Goal: Check status: Check status

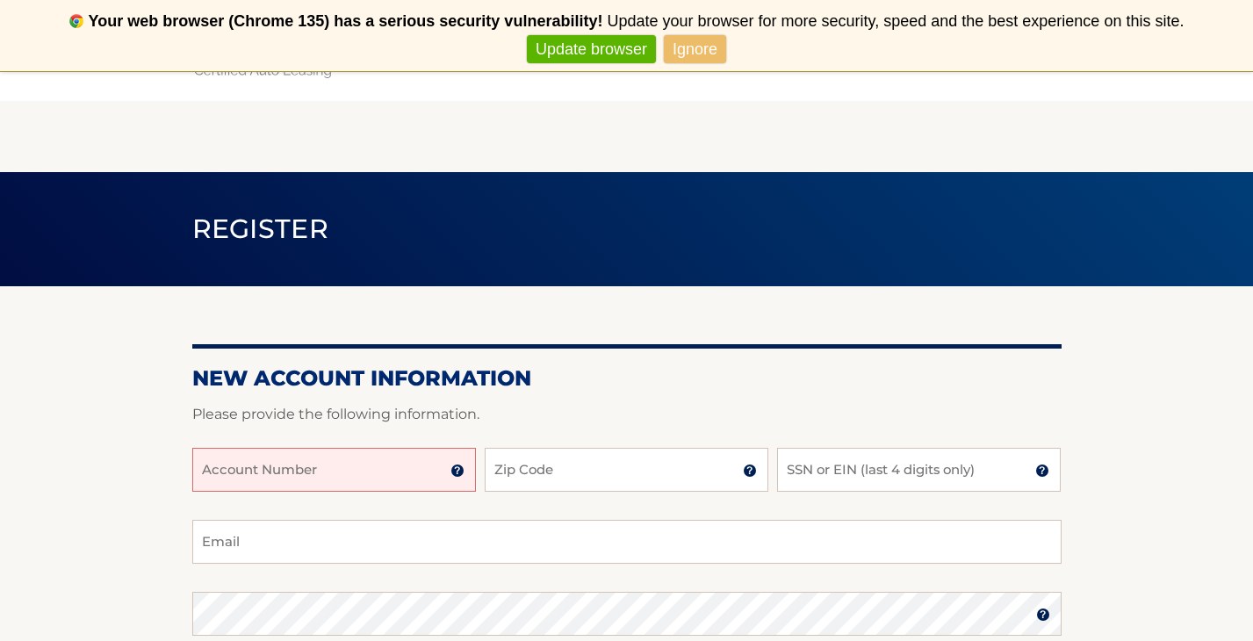
scroll to position [87, 0]
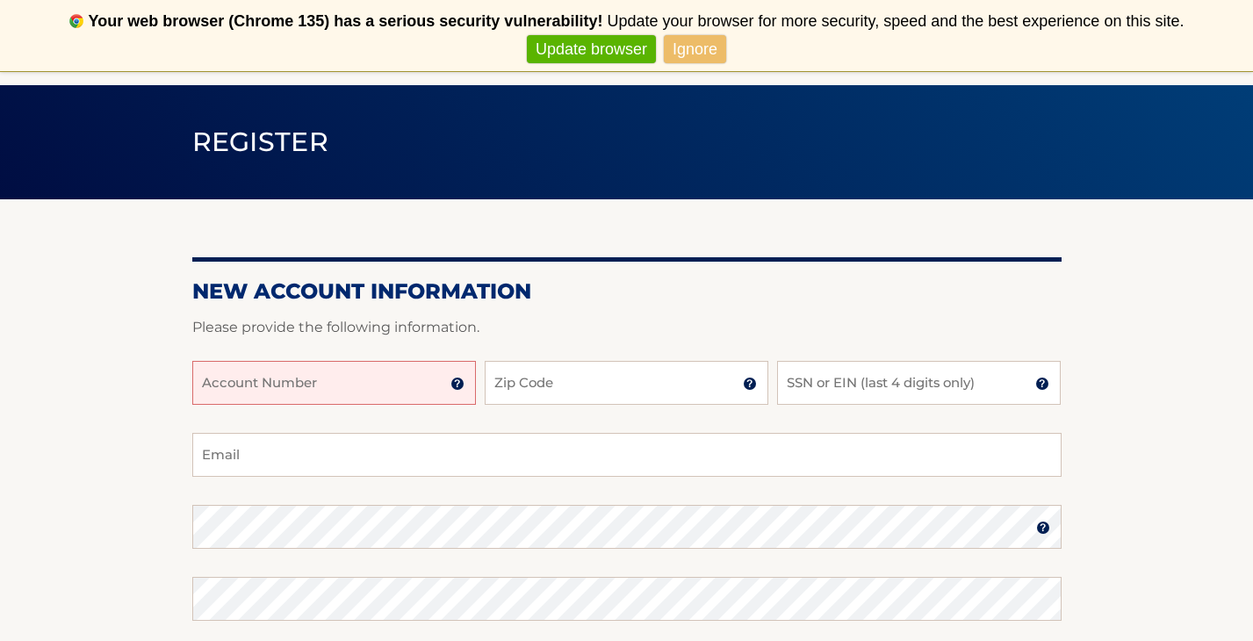
click at [699, 28] on span "Update your browser for more security, speed and the best experience on this si…" at bounding box center [895, 21] width 577 height 18
click at [685, 55] on link "Ignore" at bounding box center [695, 49] width 62 height 29
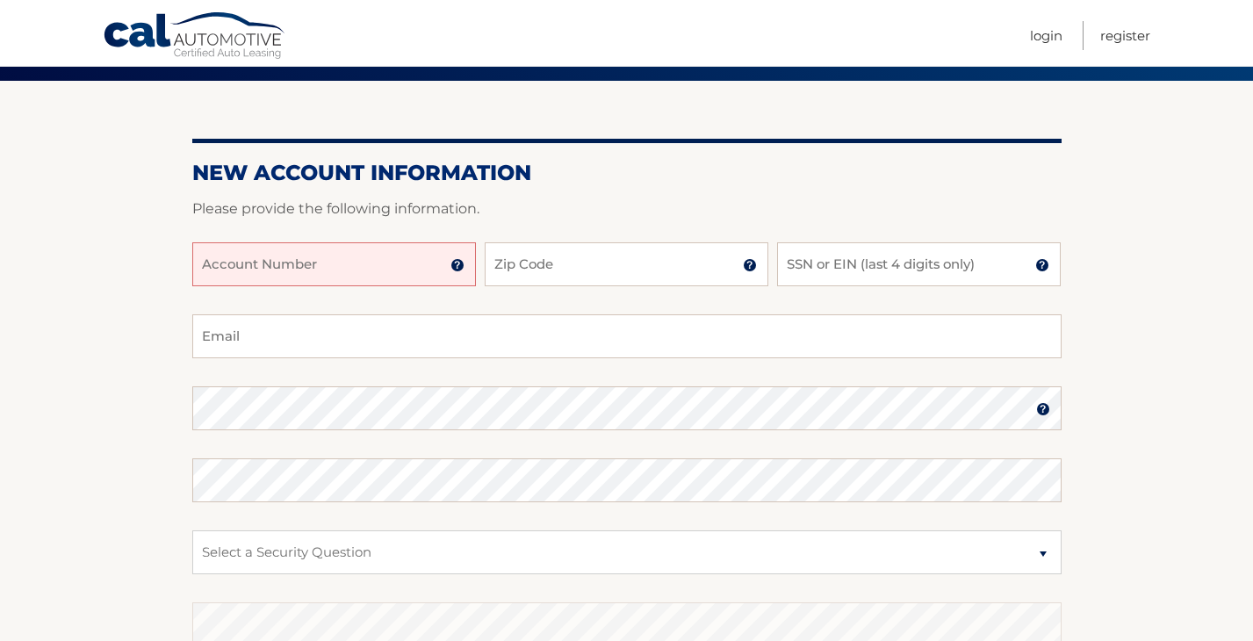
scroll to position [140, 0]
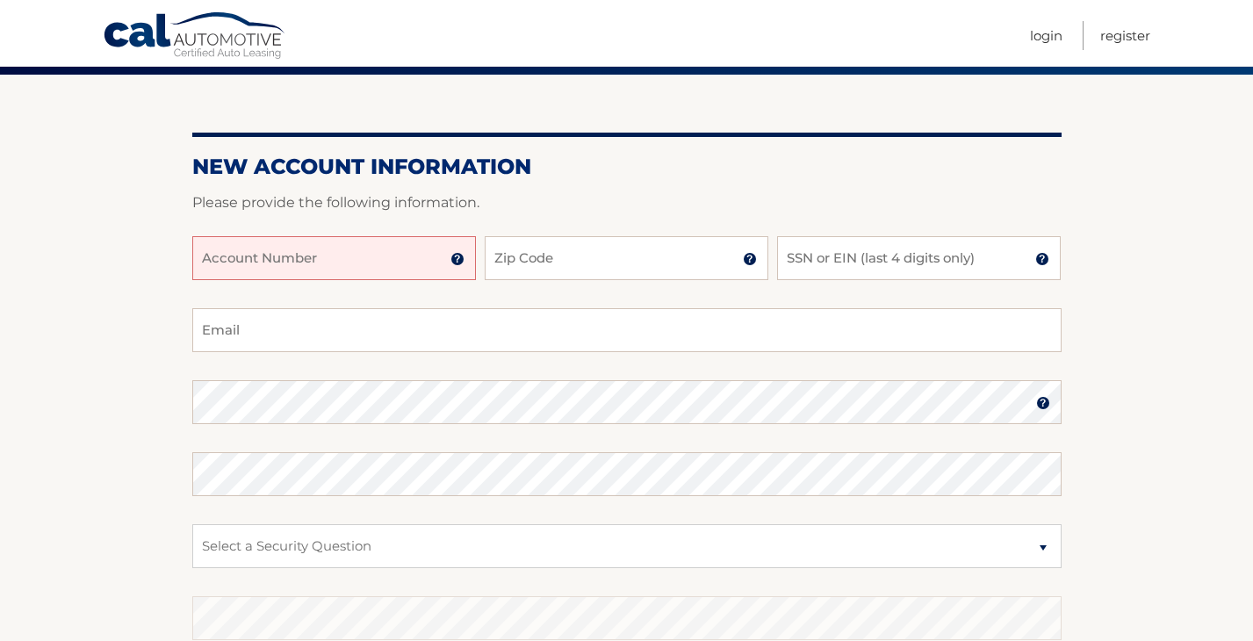
click at [374, 258] on input "Account Number" at bounding box center [334, 258] width 284 height 44
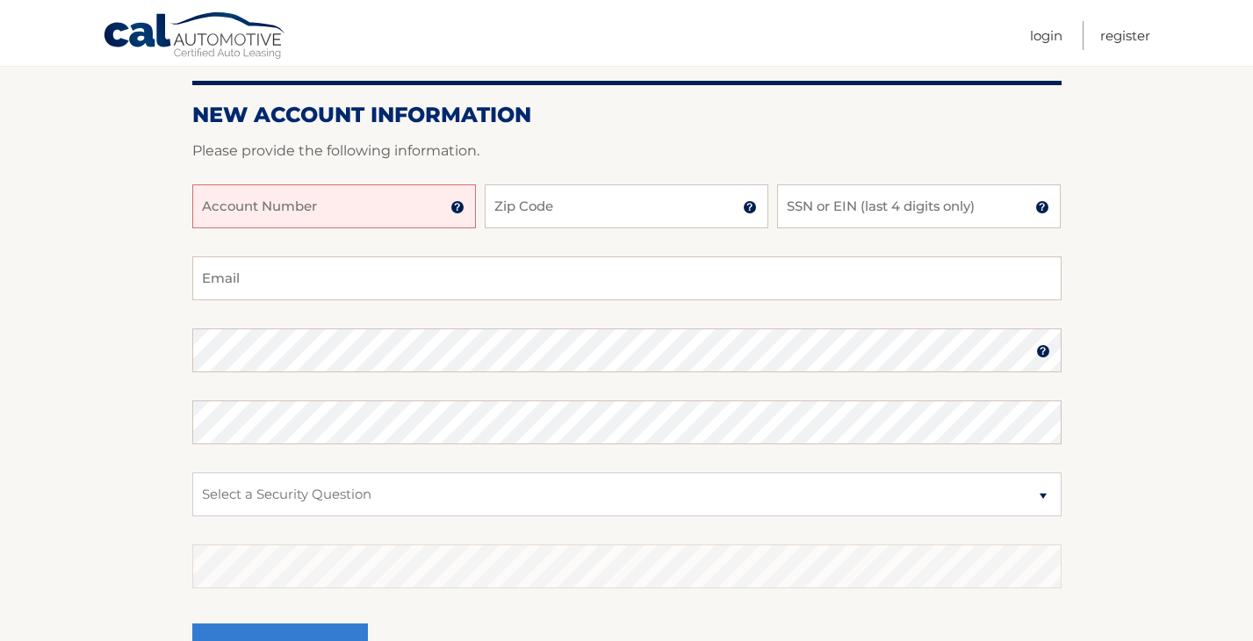
scroll to position [179, 0]
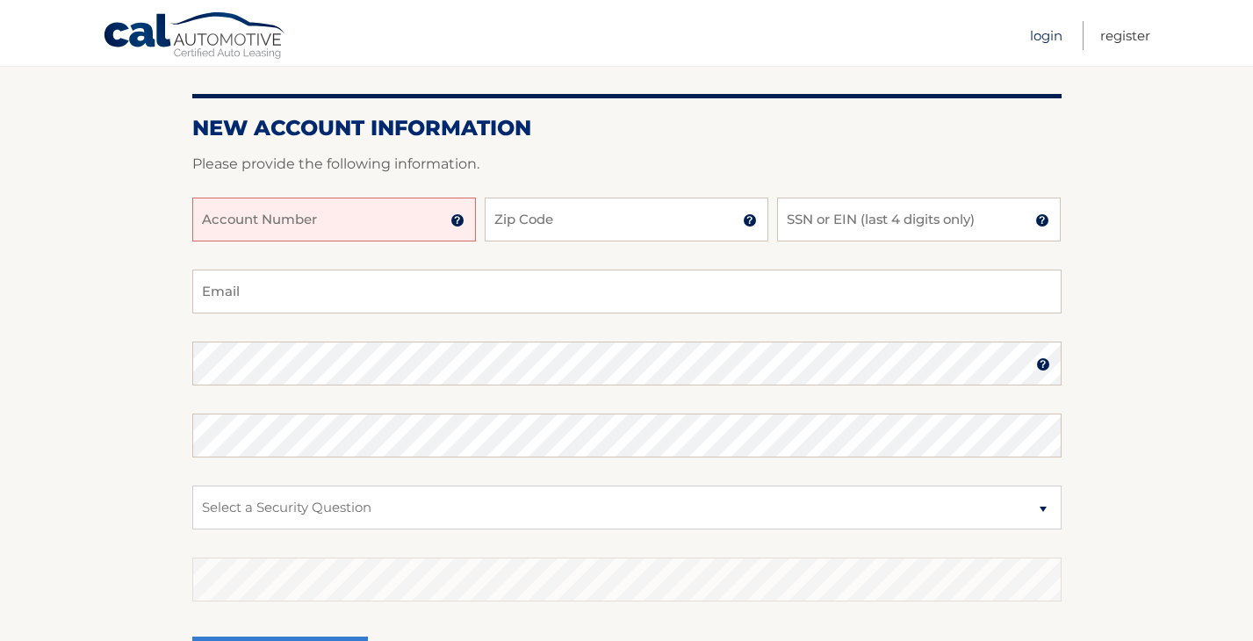
click at [1032, 32] on link "Login" at bounding box center [1046, 35] width 32 height 29
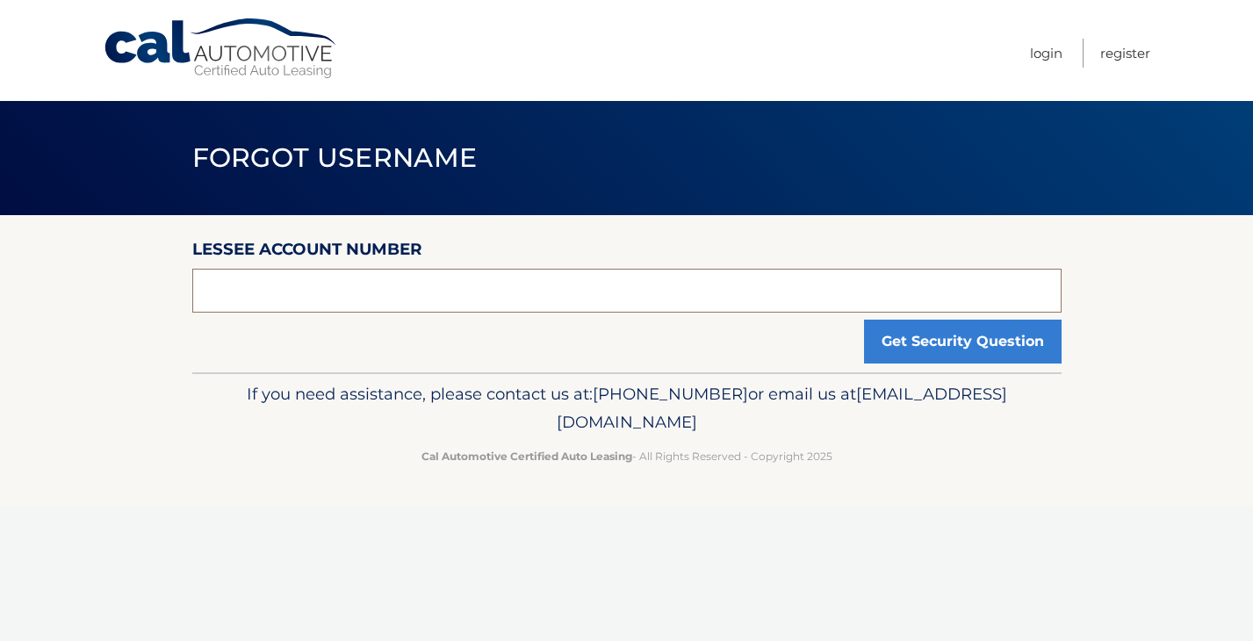
click at [795, 304] on input "text" at bounding box center [626, 291] width 869 height 44
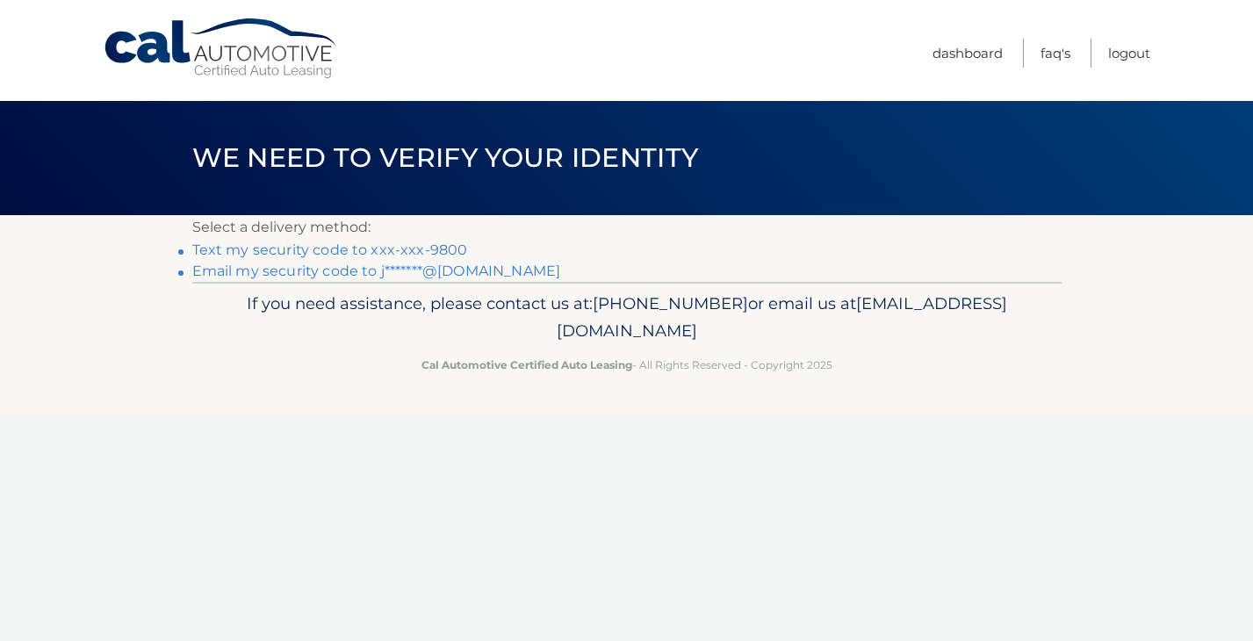
click at [364, 250] on link "Text my security code to xxx-xxx-9800" at bounding box center [330, 249] width 276 height 17
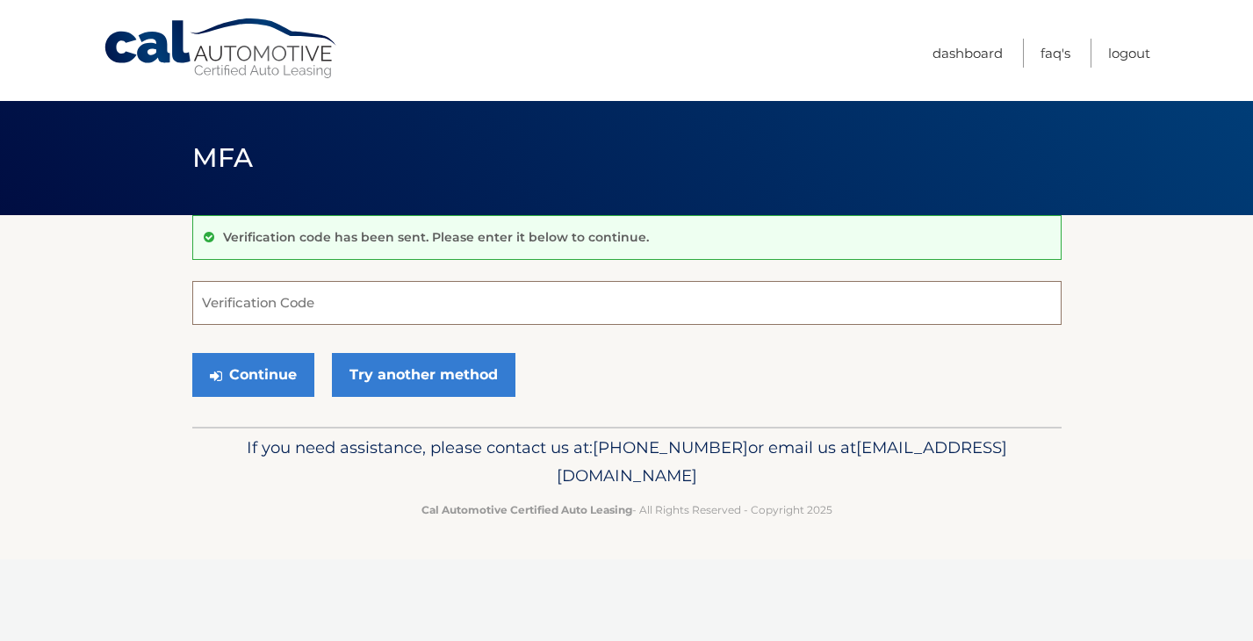
click at [329, 308] on input "Verification Code" at bounding box center [626, 303] width 869 height 44
type input "396087"
click at [244, 387] on button "Continue" at bounding box center [253, 375] width 122 height 44
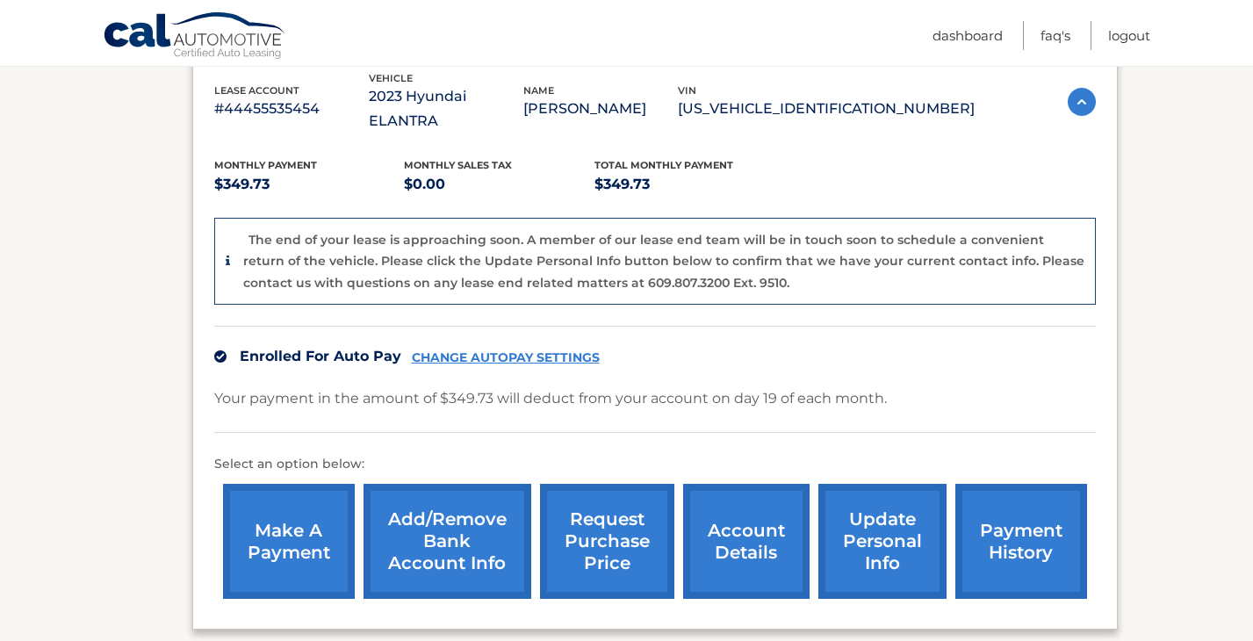
scroll to position [375, 0]
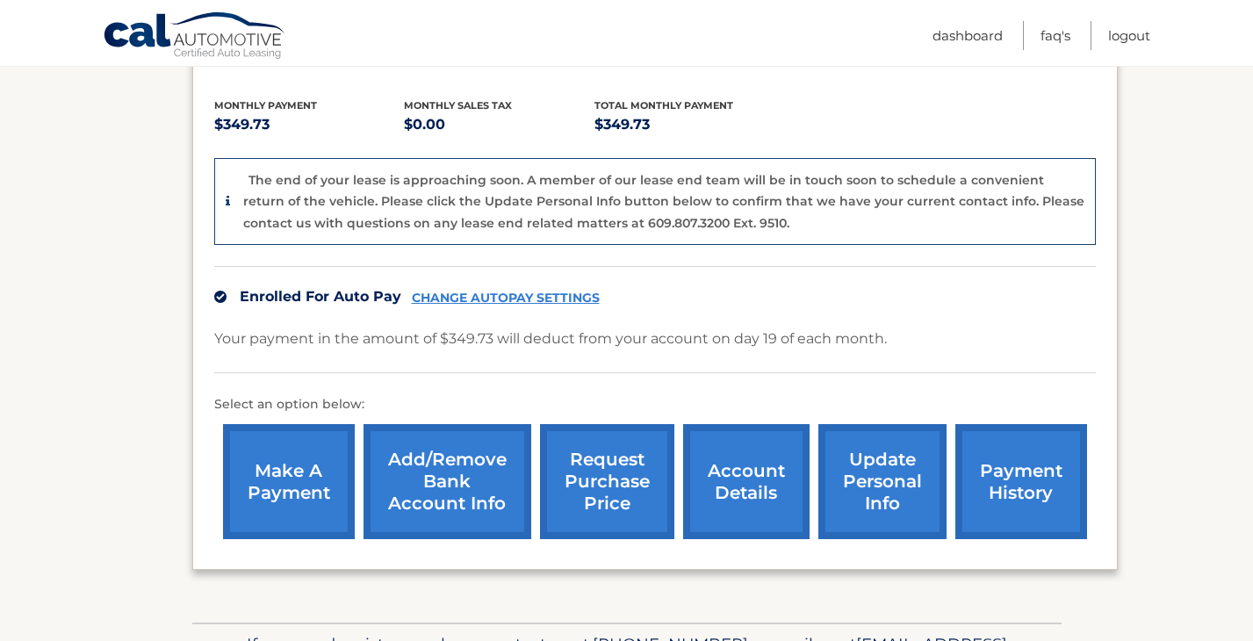
click at [749, 471] on link "account details" at bounding box center [746, 481] width 126 height 115
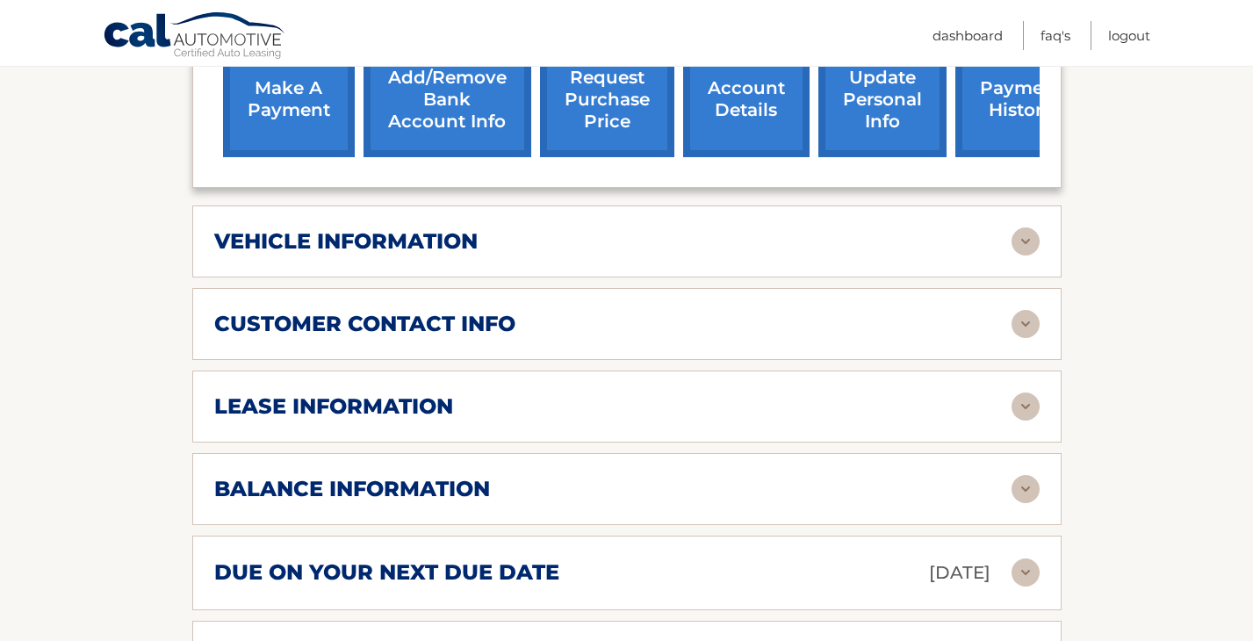
scroll to position [679, 0]
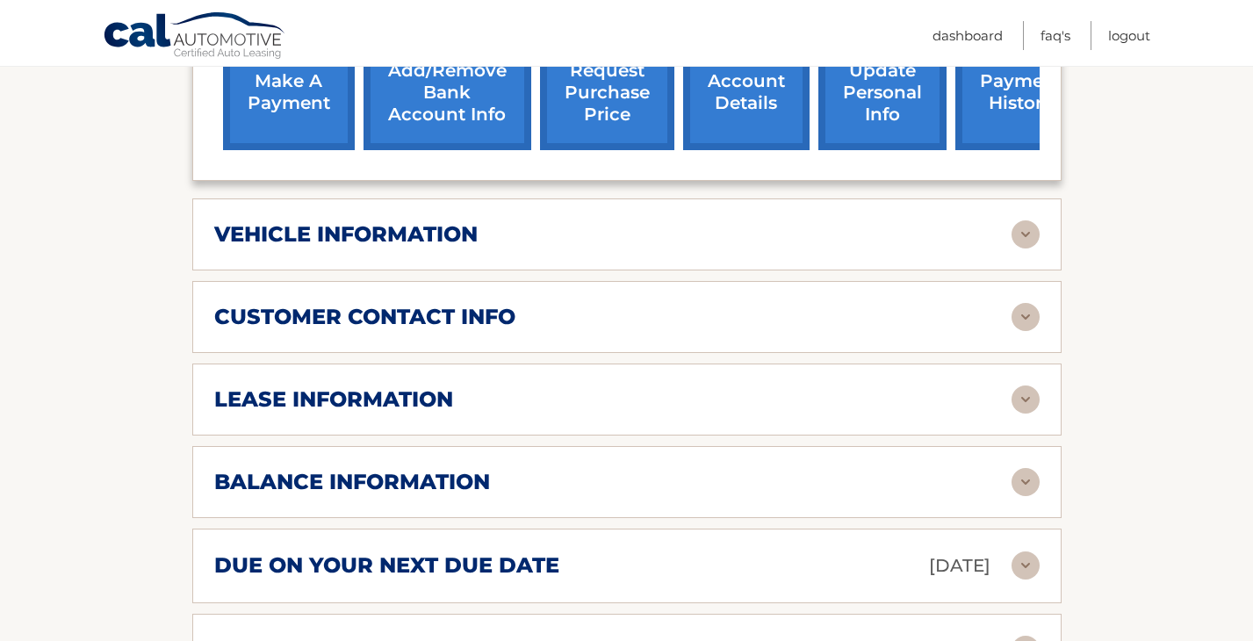
click at [1008, 469] on div "balance information" at bounding box center [612, 482] width 797 height 26
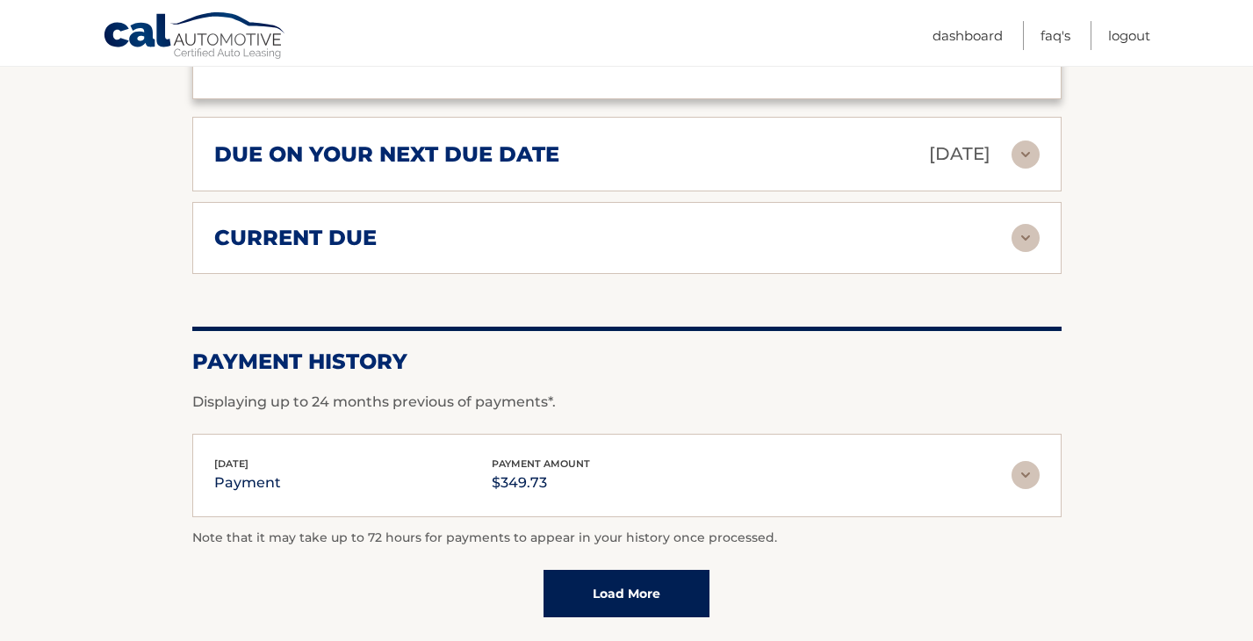
scroll to position [1301, 0]
click at [1018, 462] on img at bounding box center [1025, 476] width 28 height 28
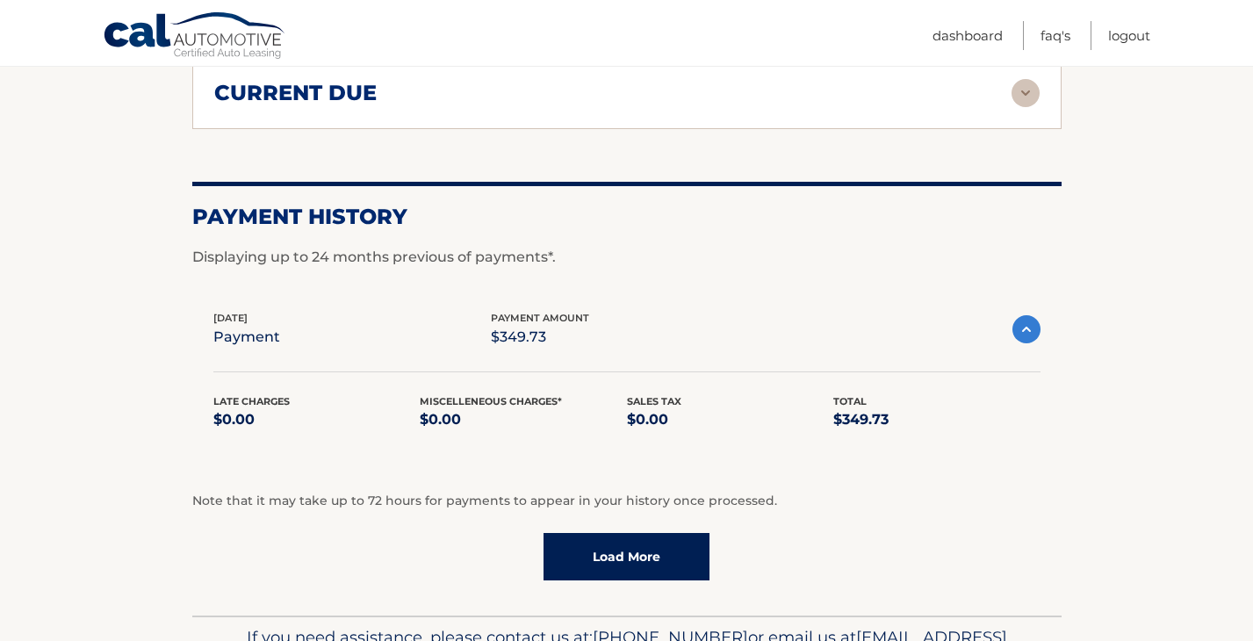
scroll to position [1527, 0]
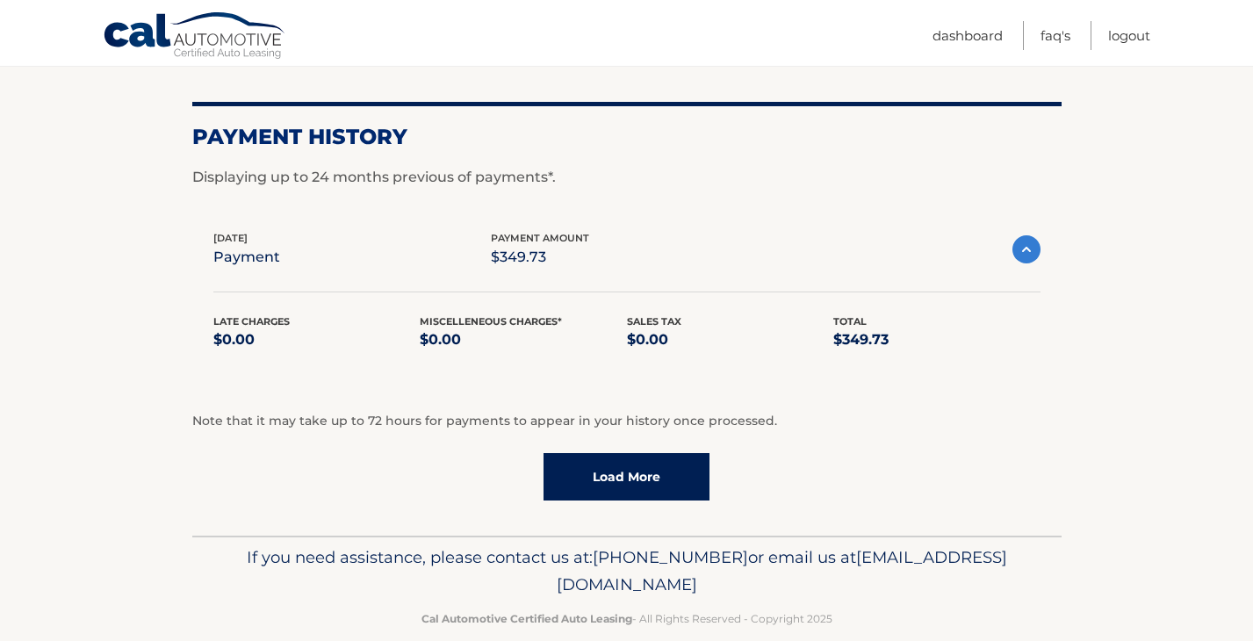
click at [663, 453] on link "Load More" at bounding box center [626, 476] width 166 height 47
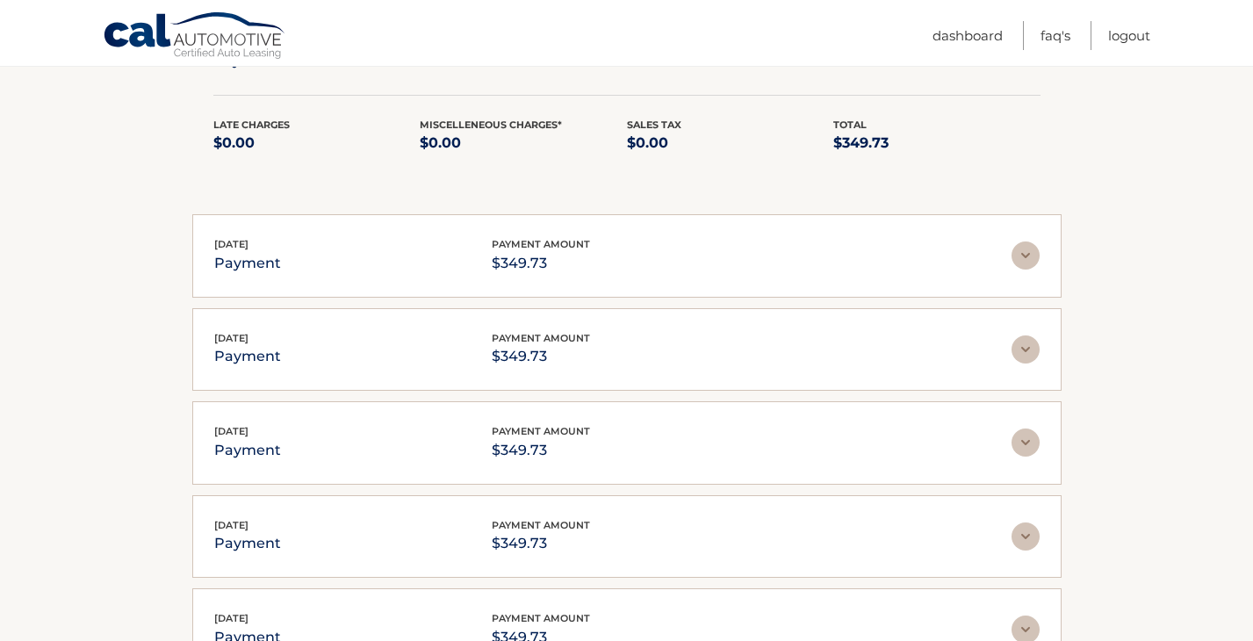
scroll to position [1723, 0]
click at [1026, 242] on img at bounding box center [1025, 256] width 28 height 28
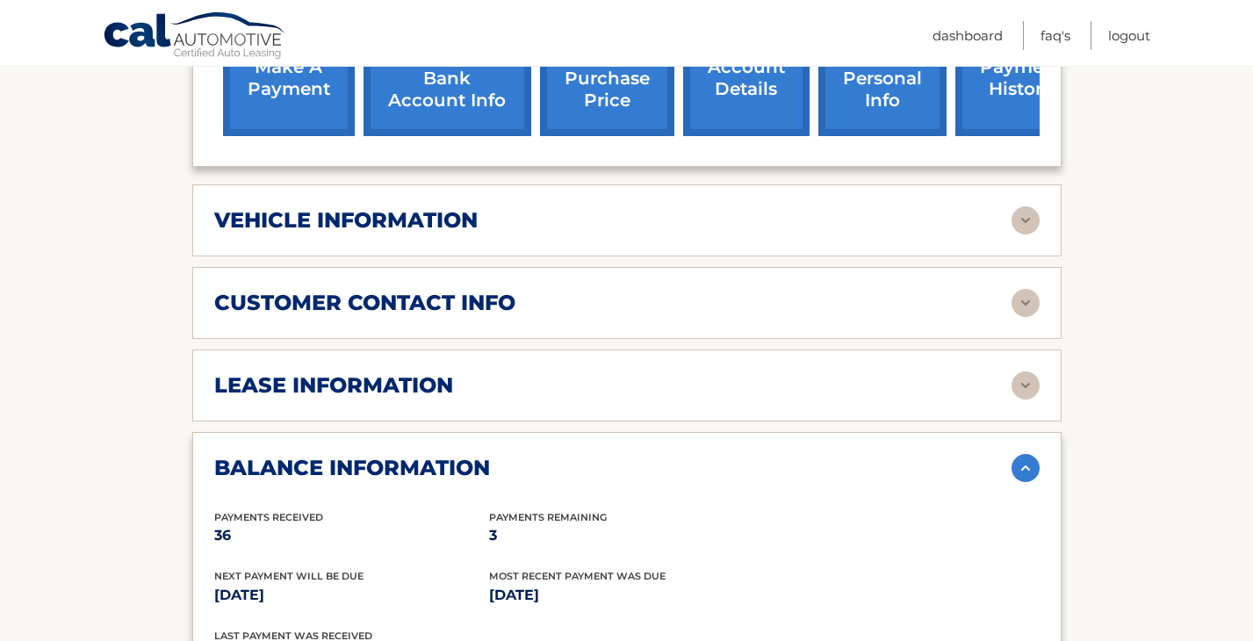
scroll to position [691, 0]
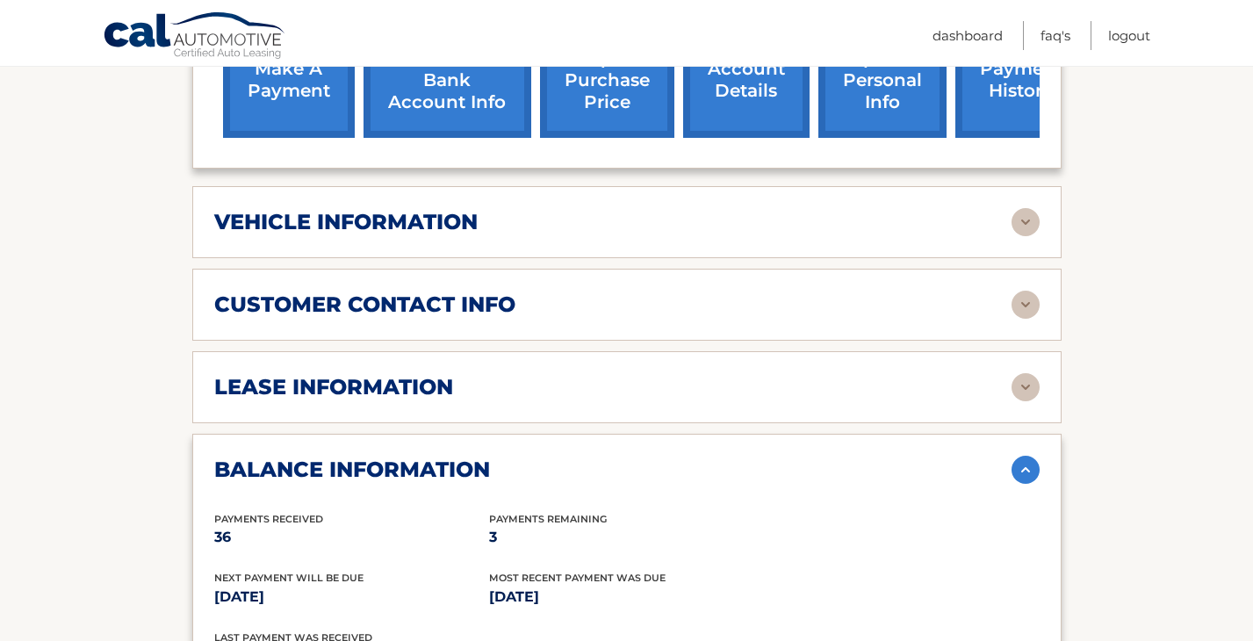
click at [1025, 373] on img at bounding box center [1025, 387] width 28 height 28
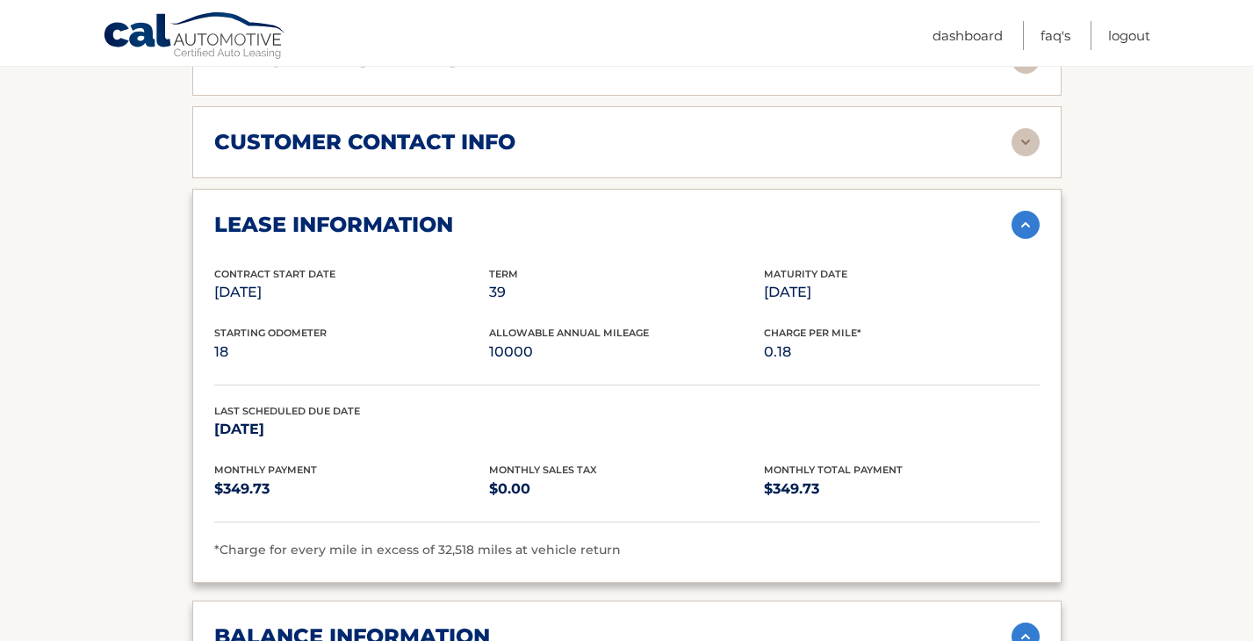
scroll to position [852, 0]
click at [1027, 212] on img at bounding box center [1025, 226] width 28 height 28
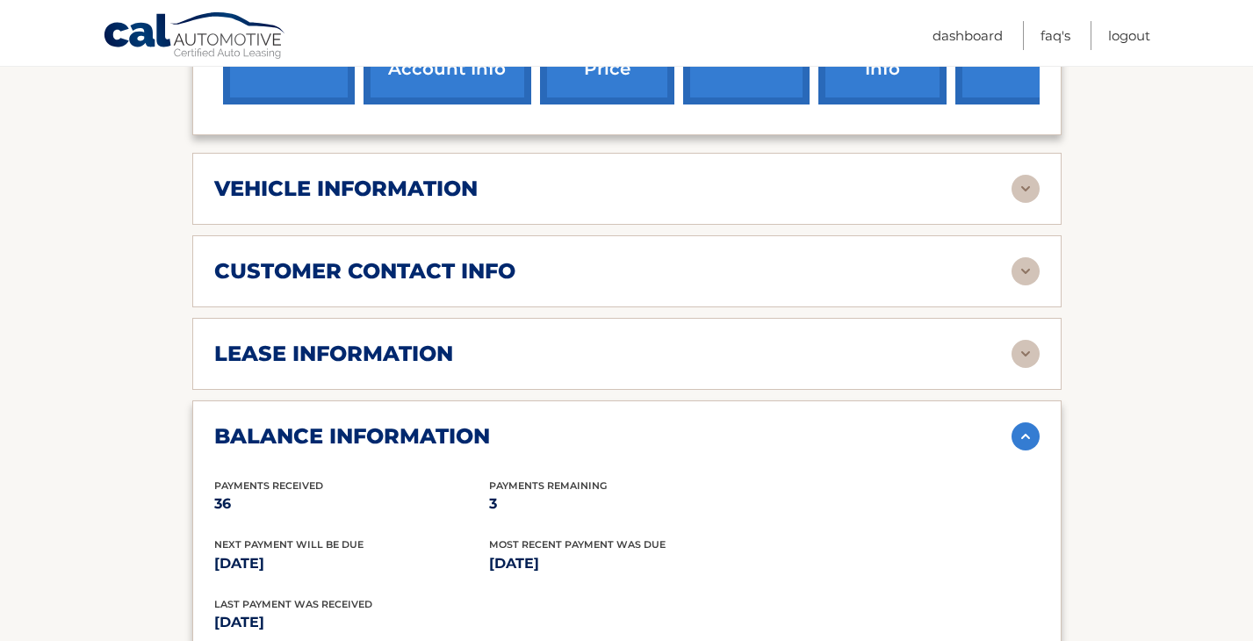
scroll to position [644, 0]
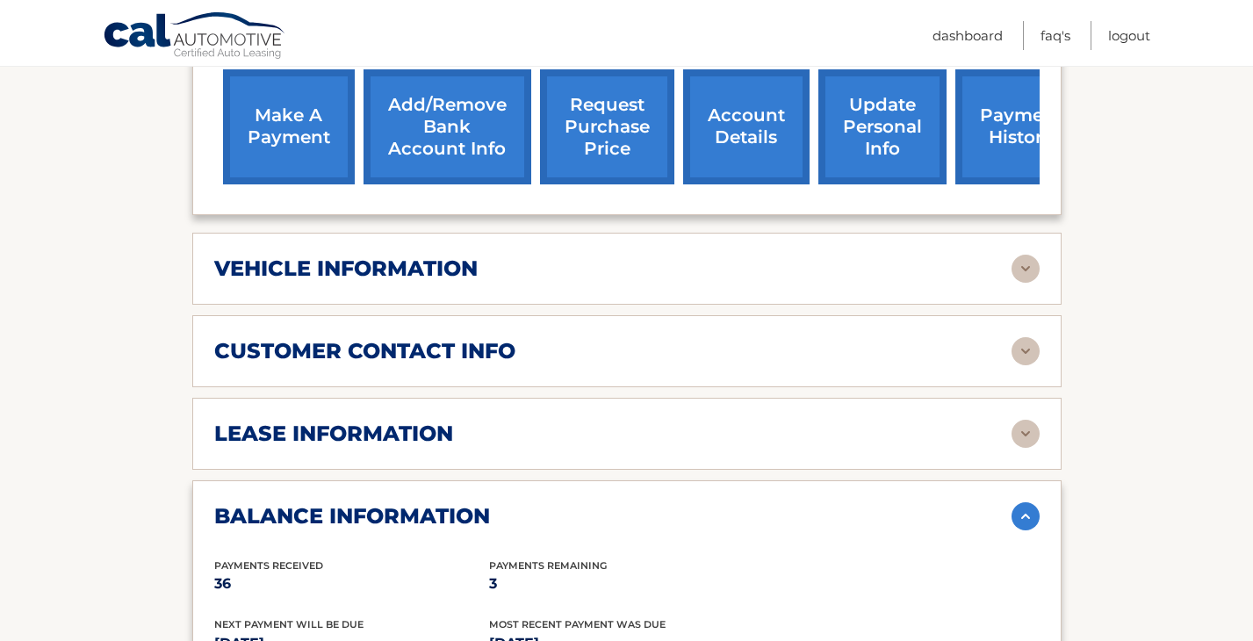
click at [1026, 255] on img at bounding box center [1025, 269] width 28 height 28
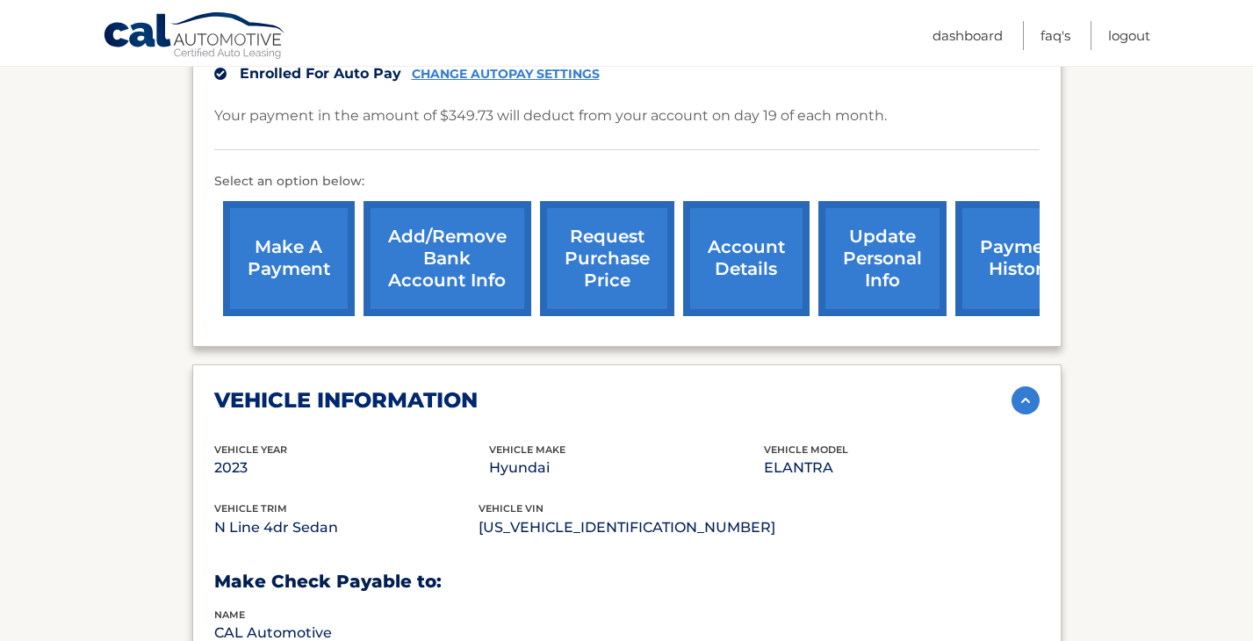
scroll to position [512, 0]
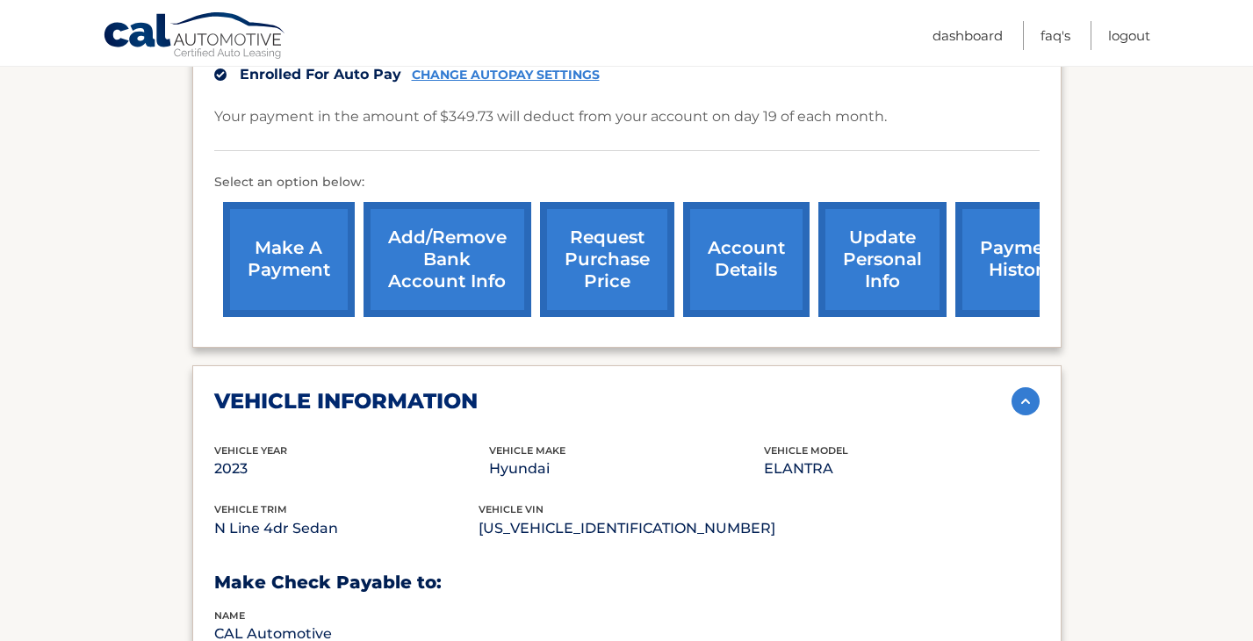
click at [989, 263] on link "payment history" at bounding box center [1021, 259] width 132 height 115
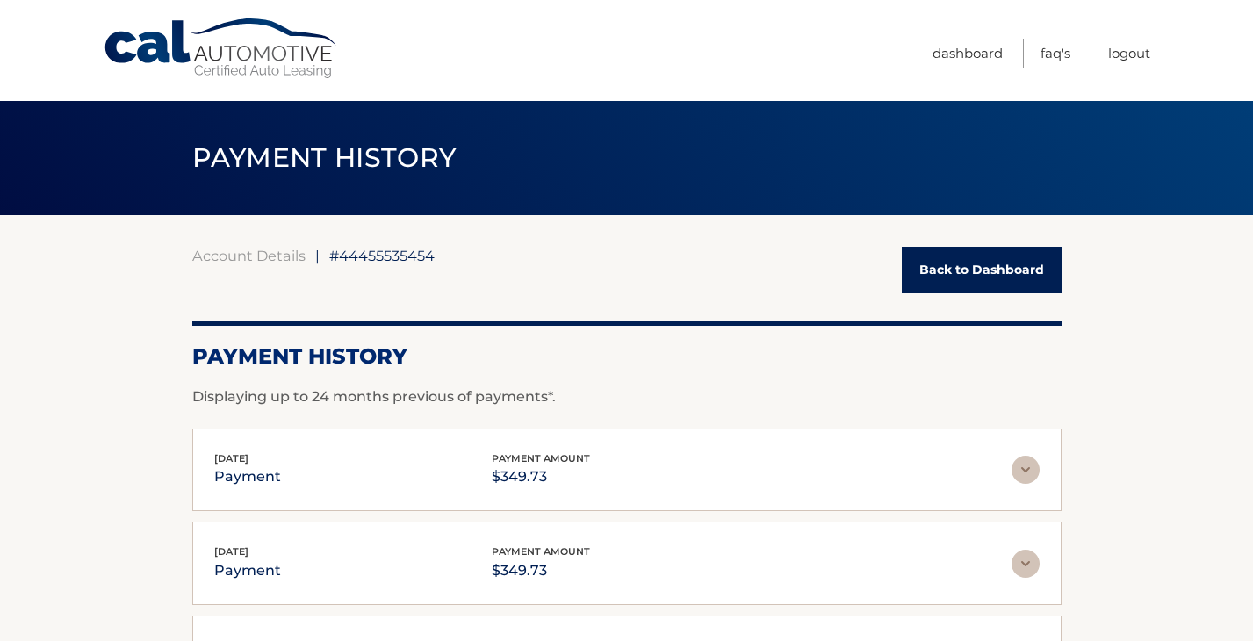
click at [982, 283] on link "Back to Dashboard" at bounding box center [982, 270] width 160 height 47
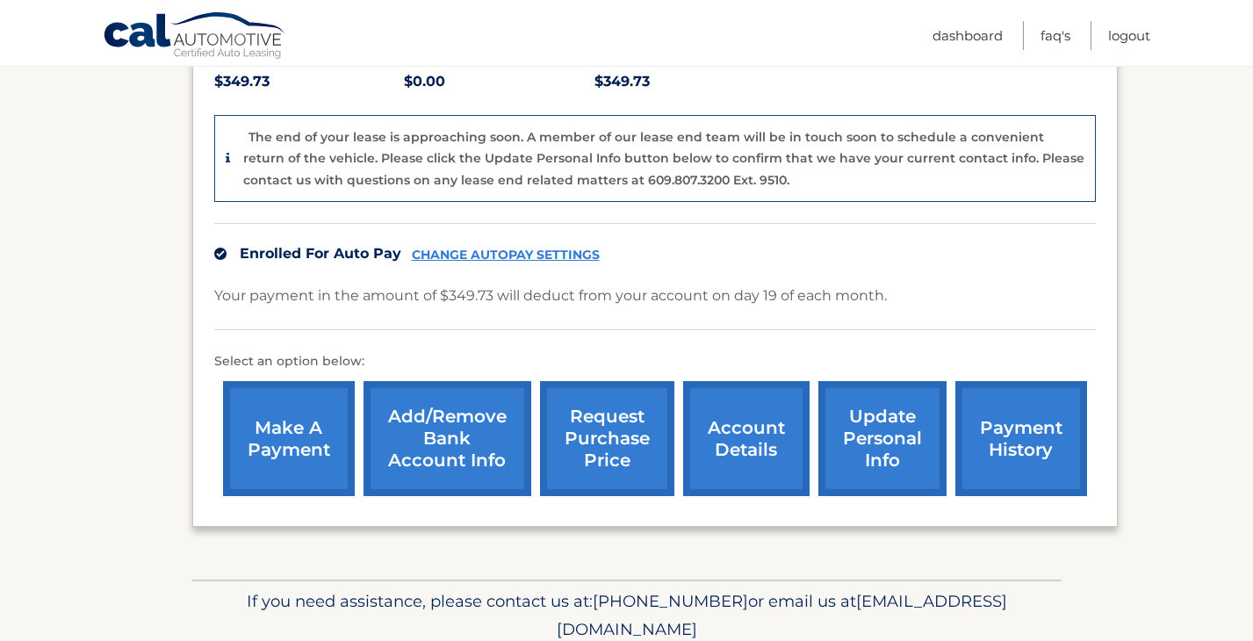
scroll to position [464, 0]
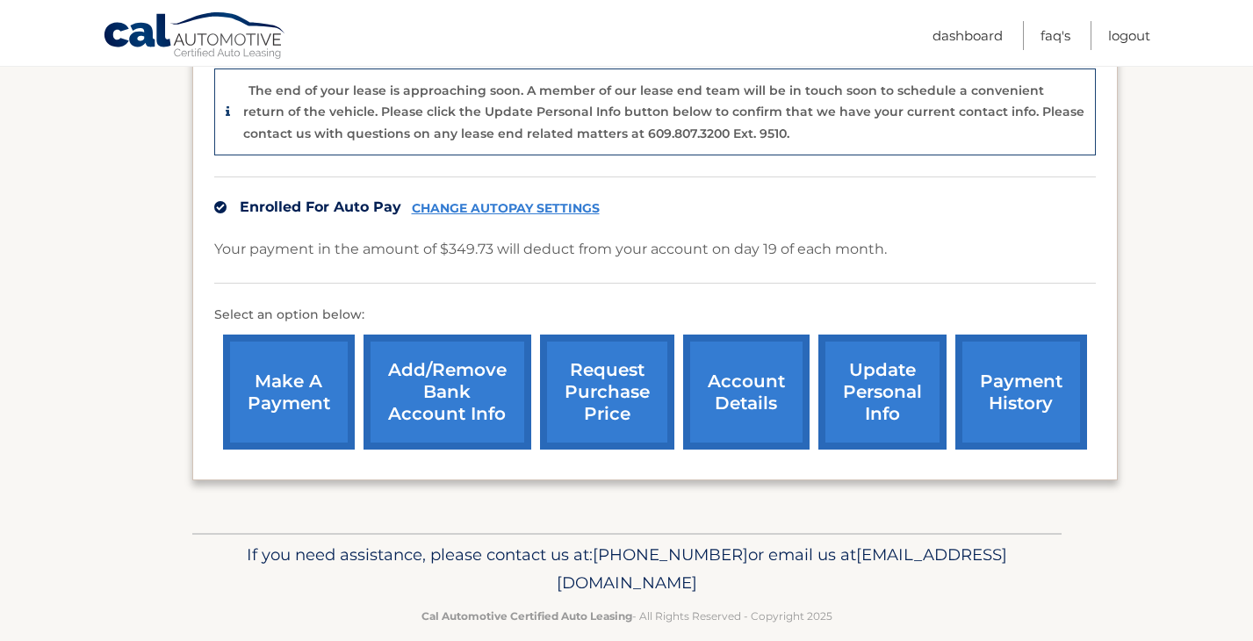
click at [1050, 334] on link "payment history" at bounding box center [1021, 391] width 132 height 115
click at [763, 375] on link "account details" at bounding box center [746, 391] width 126 height 115
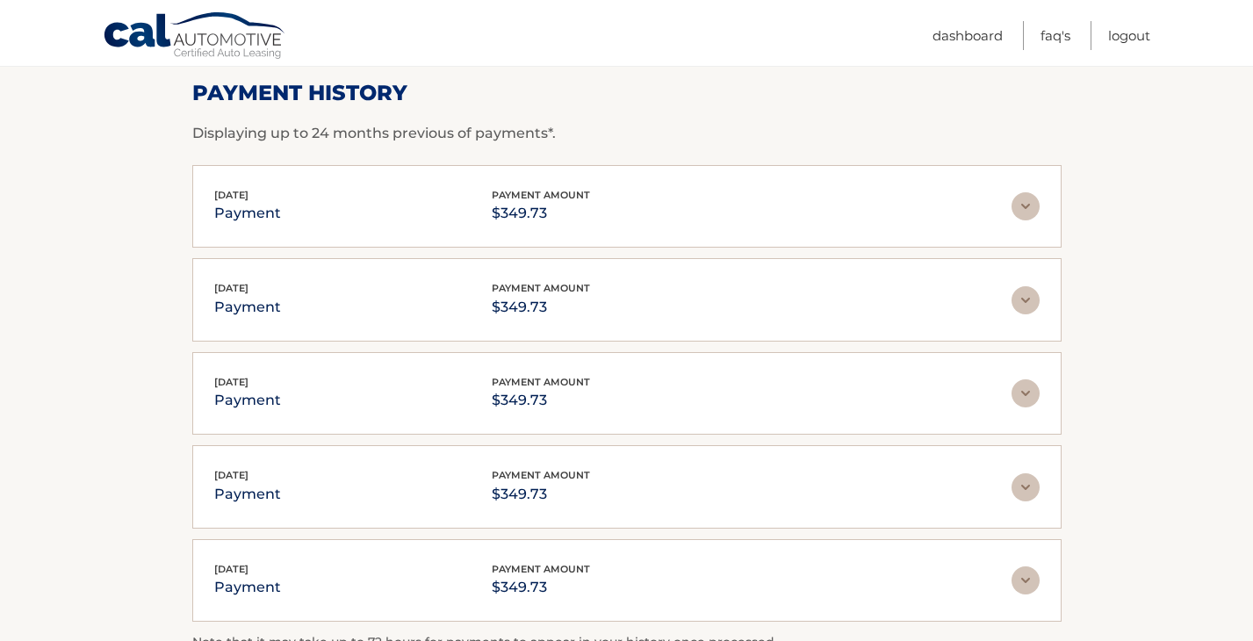
scroll to position [264, 0]
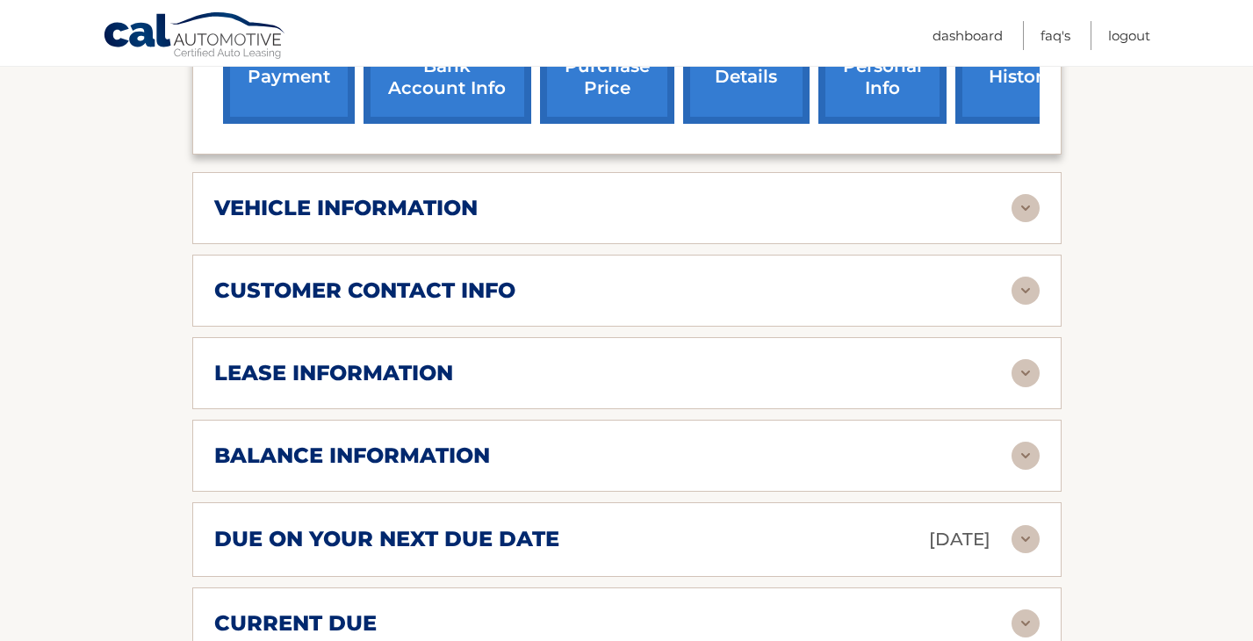
scroll to position [709, 0]
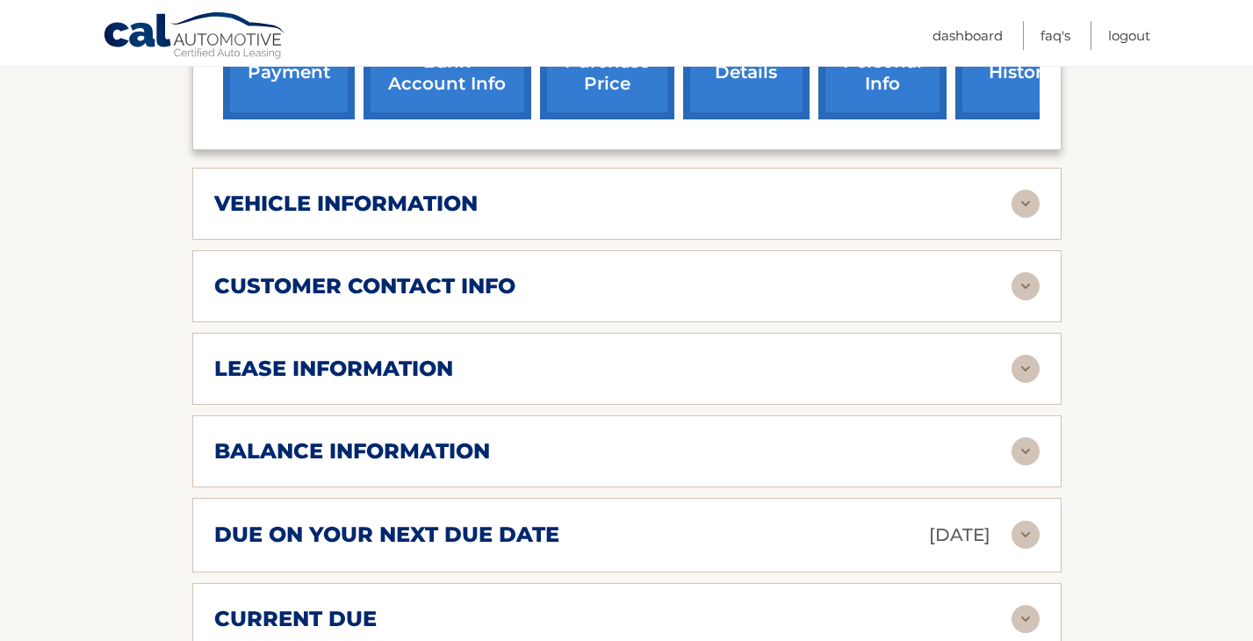
click at [794, 168] on div "vehicle information vehicle Year [DATE] vehicle make Hyundai vehicle model ELAN…" at bounding box center [626, 204] width 869 height 72
click at [801, 191] on div "vehicle information" at bounding box center [612, 204] width 797 height 26
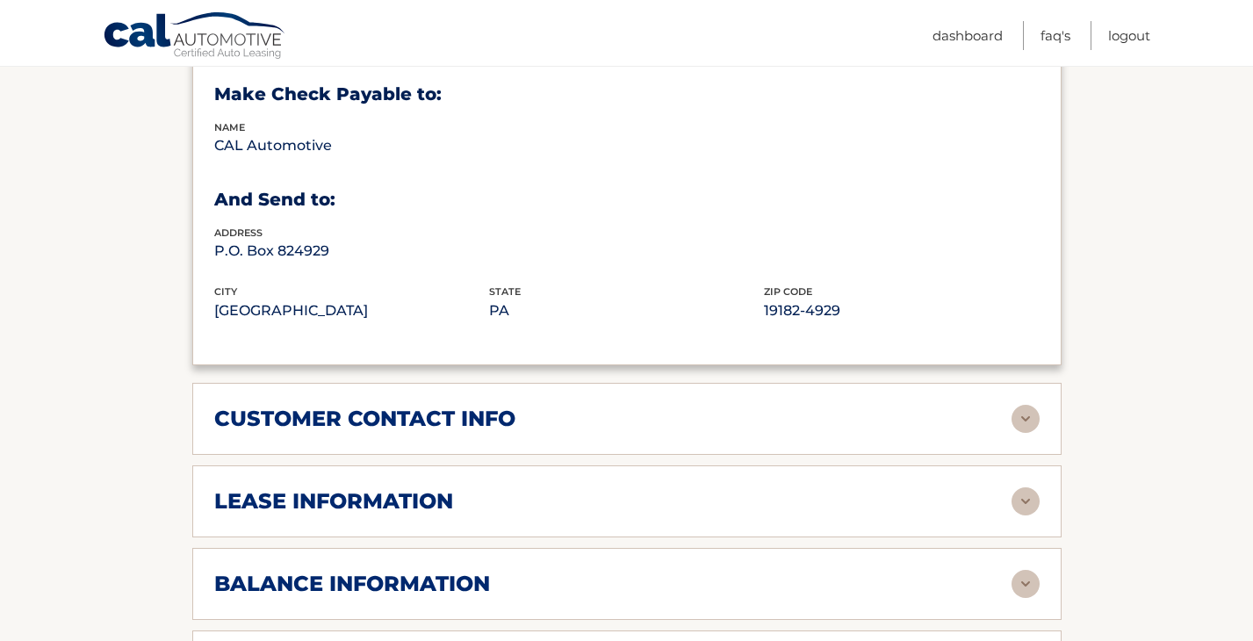
click at [831, 406] on div "customer contact info" at bounding box center [612, 419] width 797 height 26
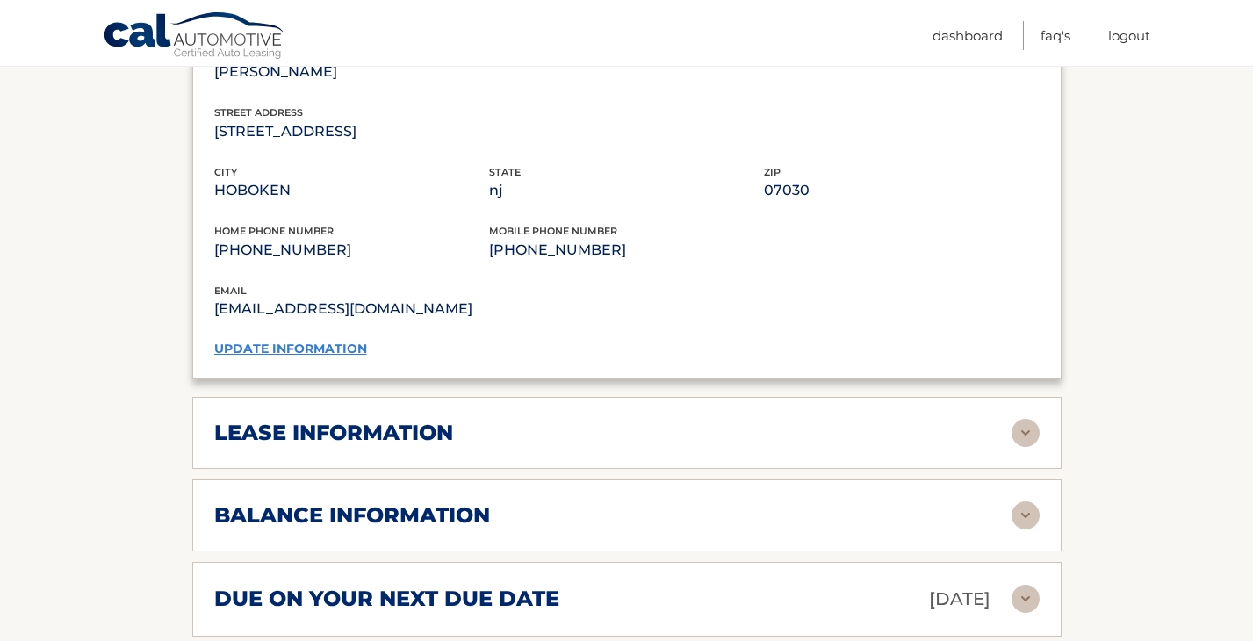
scroll to position [1435, 0]
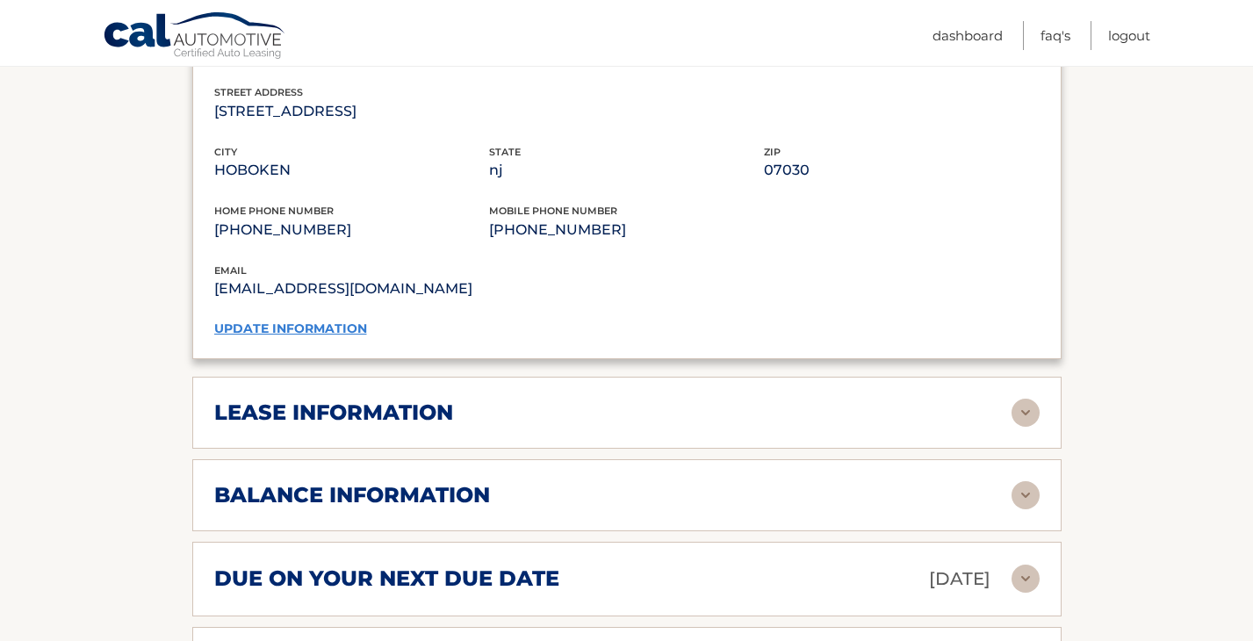
click at [831, 403] on div "lease information Contract Start Date [DATE] Term 39 Maturity Date [DATE] Start…" at bounding box center [626, 413] width 869 height 72
click at [896, 401] on div "lease information Contract Start Date [DATE] Term 39 Maturity Date [DATE] Start…" at bounding box center [626, 413] width 869 height 72
click at [1028, 399] on img at bounding box center [1025, 413] width 28 height 28
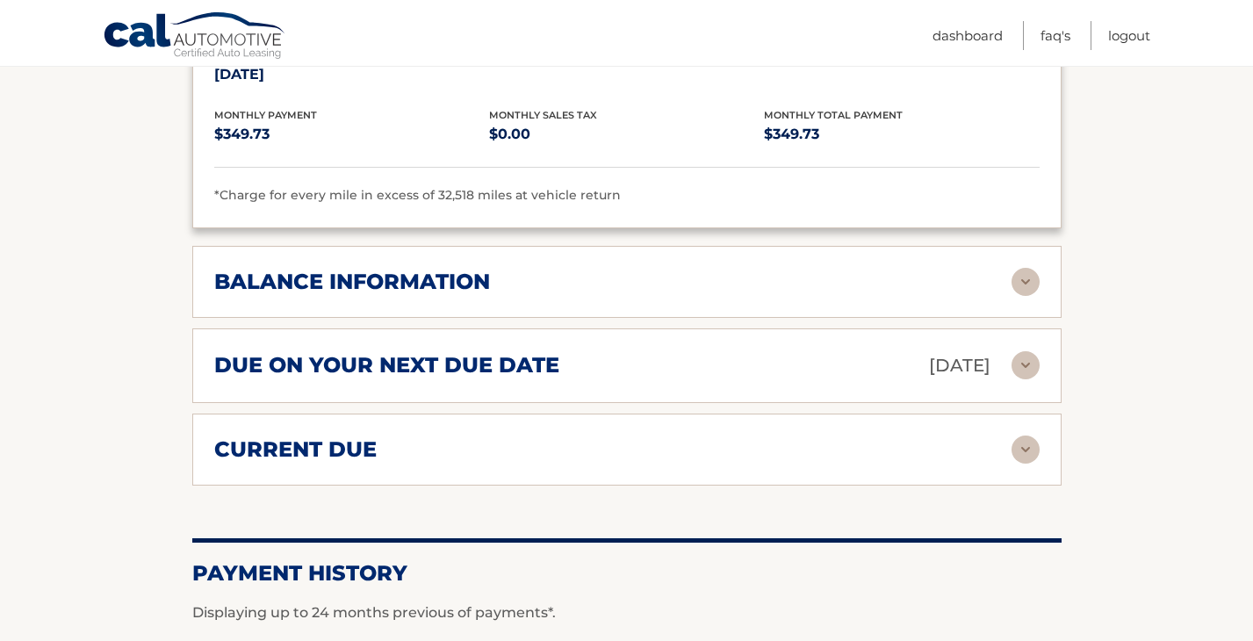
scroll to position [1990, 0]
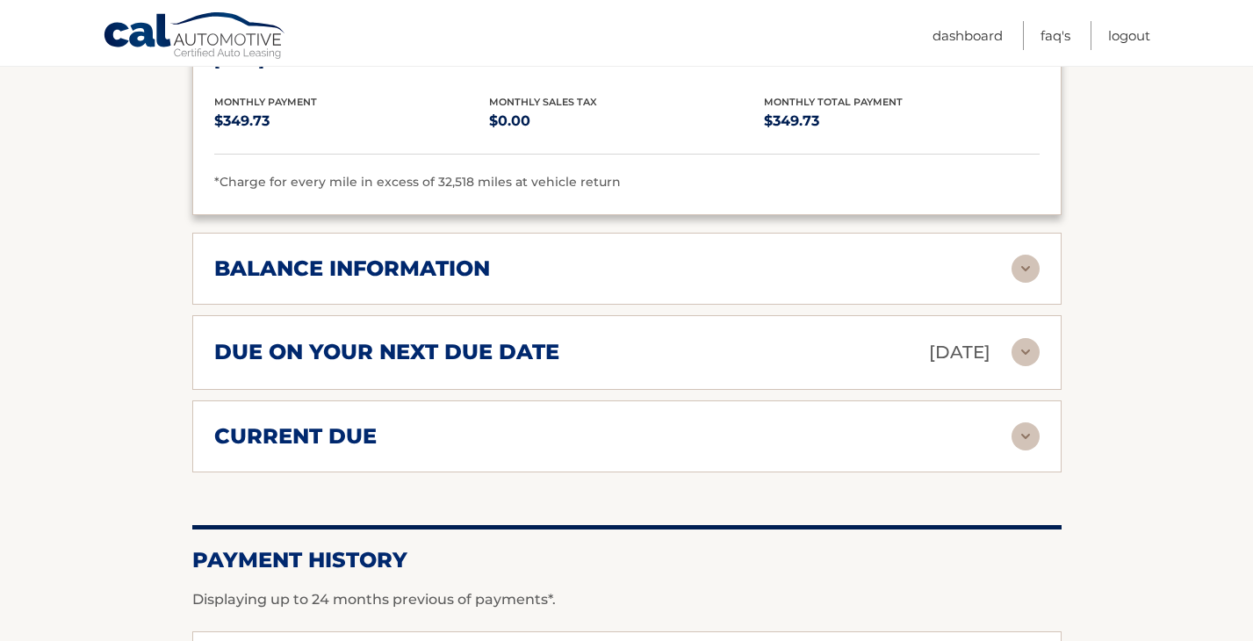
click at [1033, 255] on img at bounding box center [1025, 269] width 28 height 28
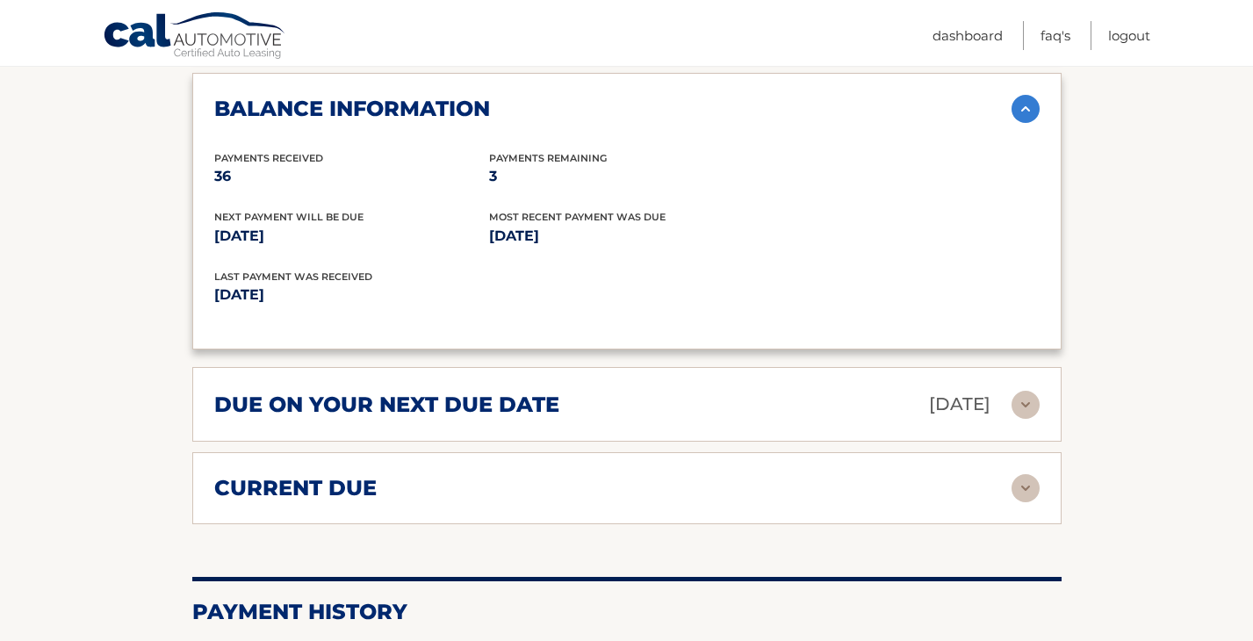
scroll to position [2153, 0]
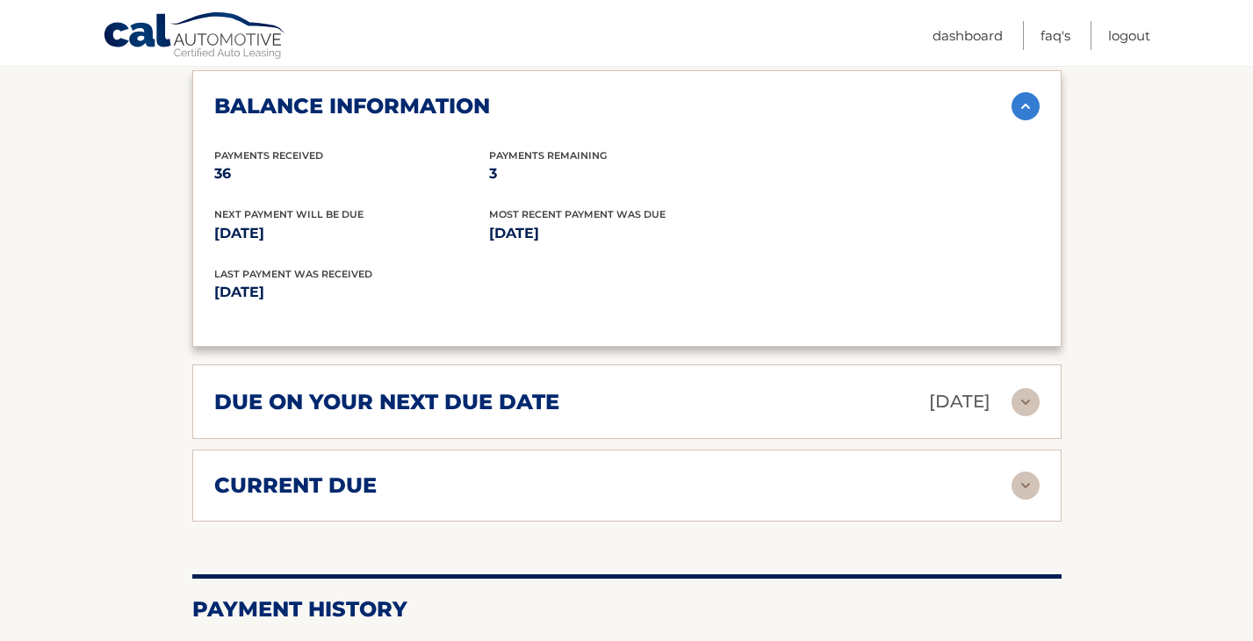
click at [1011, 388] on img at bounding box center [1025, 402] width 28 height 28
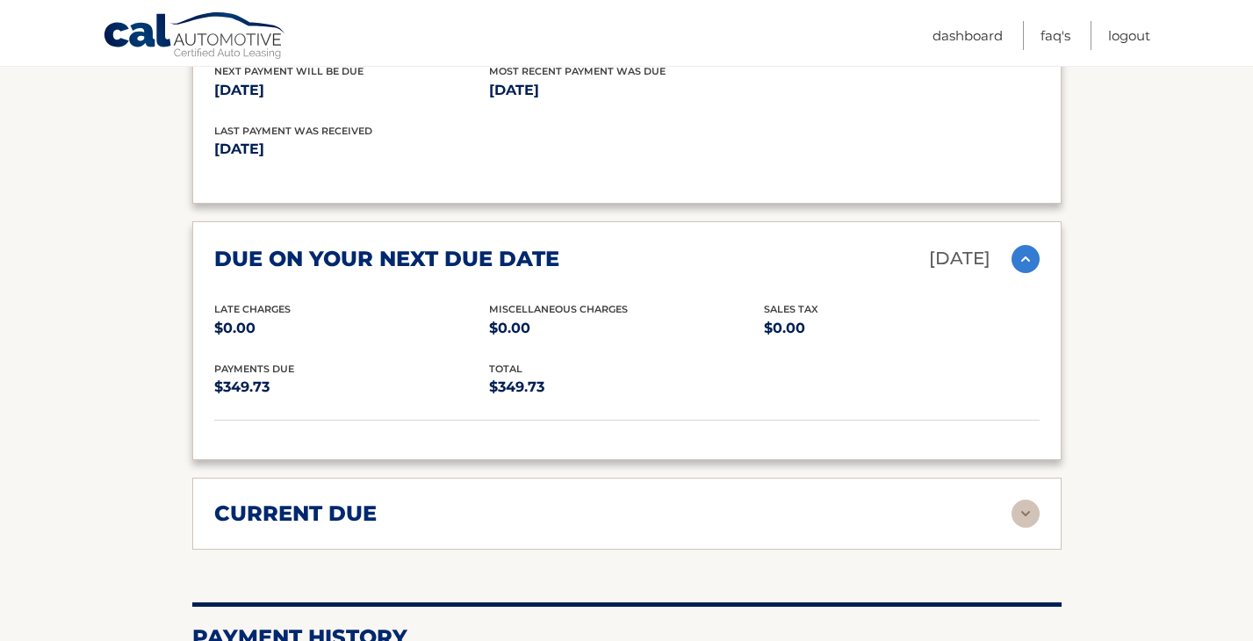
scroll to position [2298, 0]
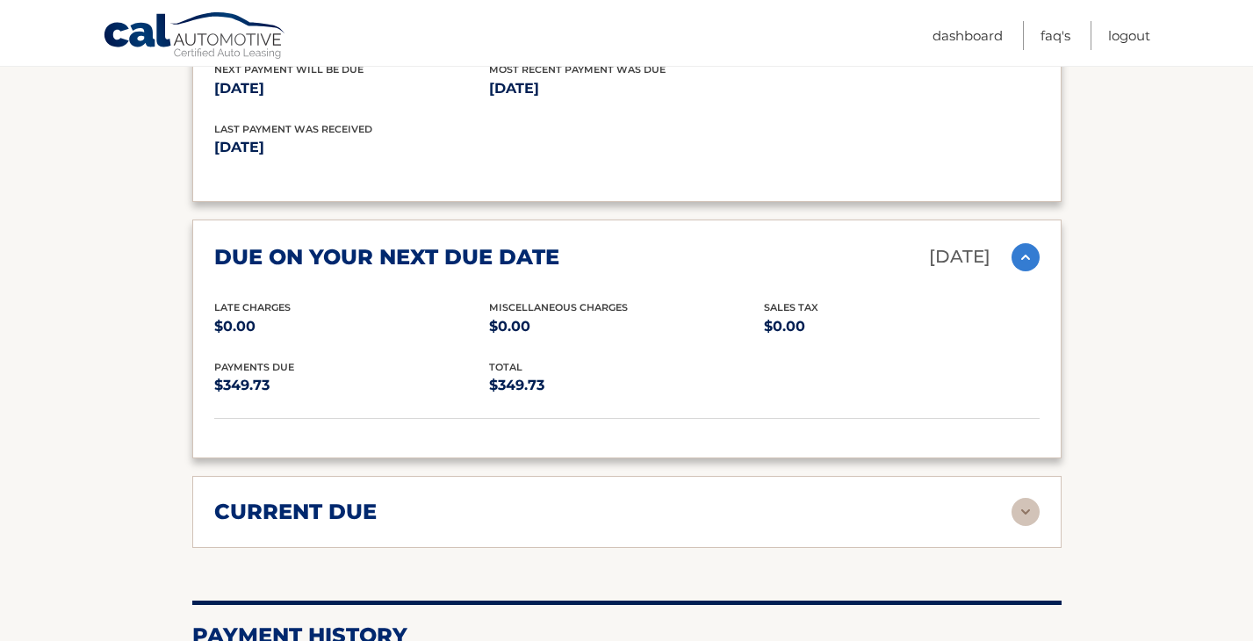
click at [1020, 498] on img at bounding box center [1025, 512] width 28 height 28
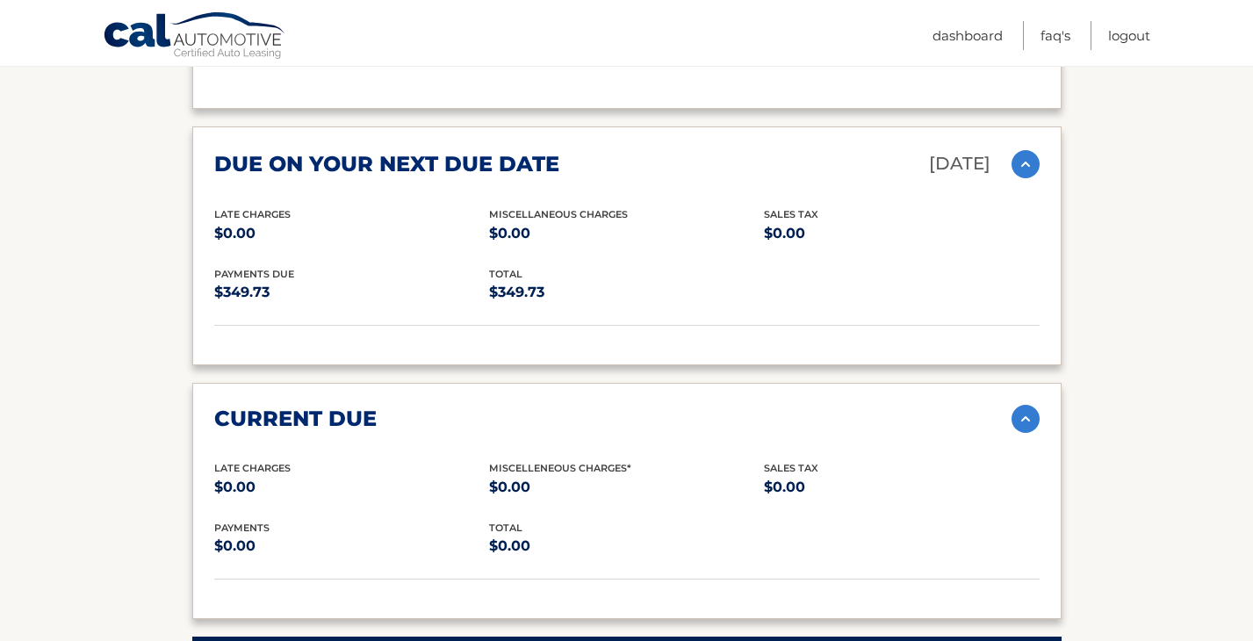
scroll to position [2399, 0]
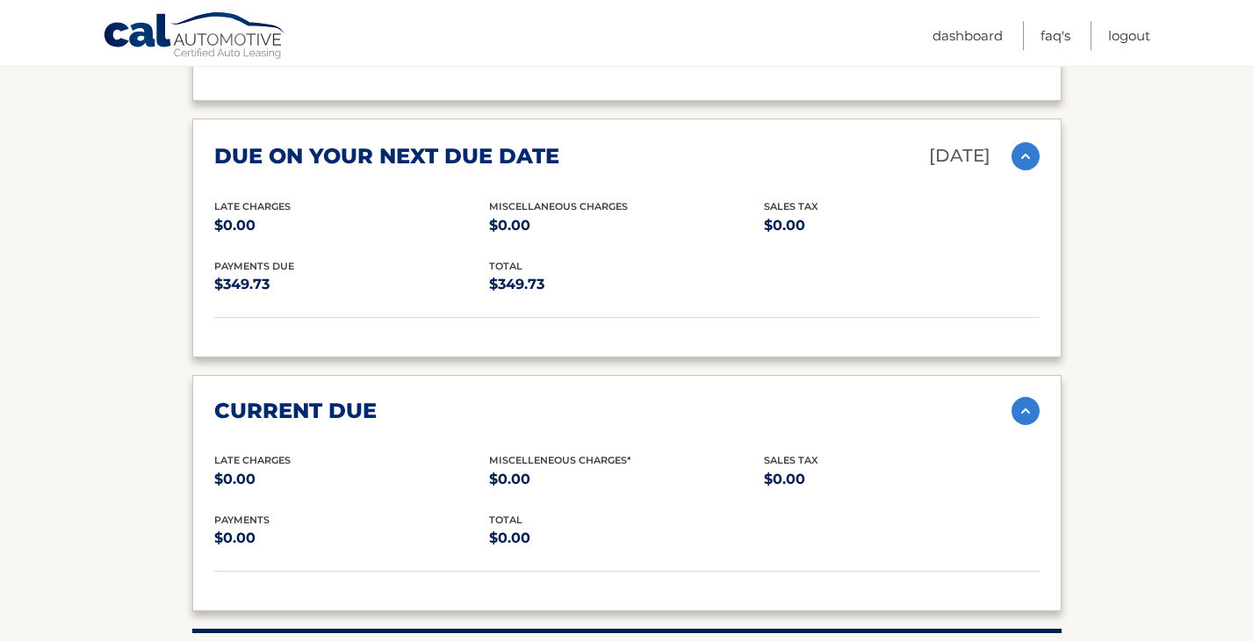
click at [1025, 397] on img at bounding box center [1025, 411] width 28 height 28
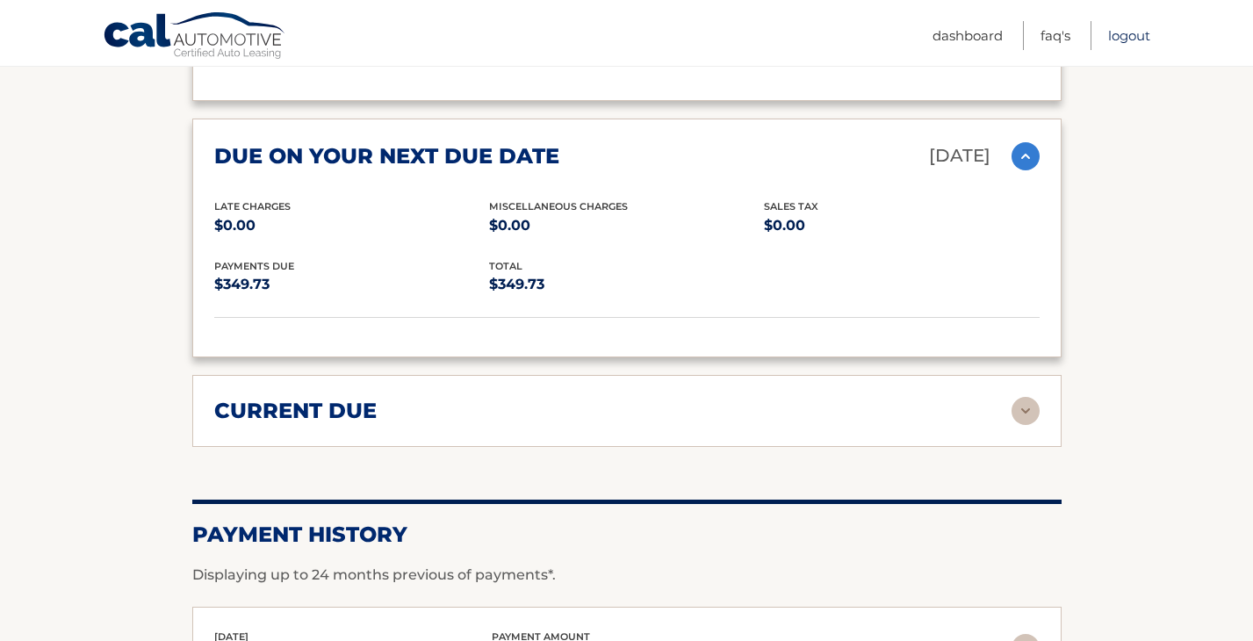
click at [1118, 39] on link "Logout" at bounding box center [1129, 35] width 42 height 29
